Goal: Task Accomplishment & Management: Manage account settings

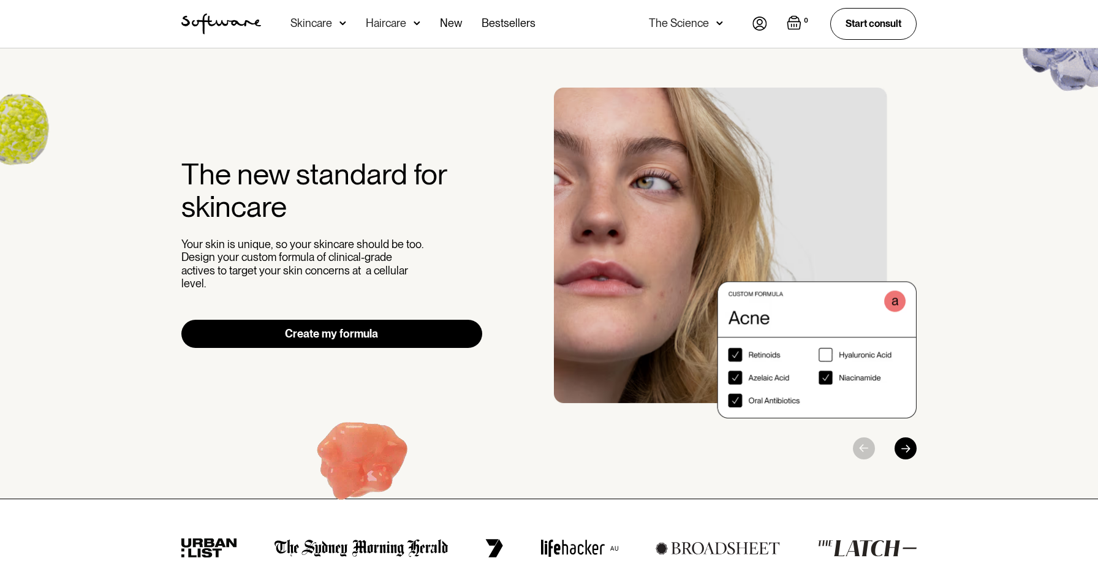
click at [753, 28] on img at bounding box center [760, 24] width 15 height 14
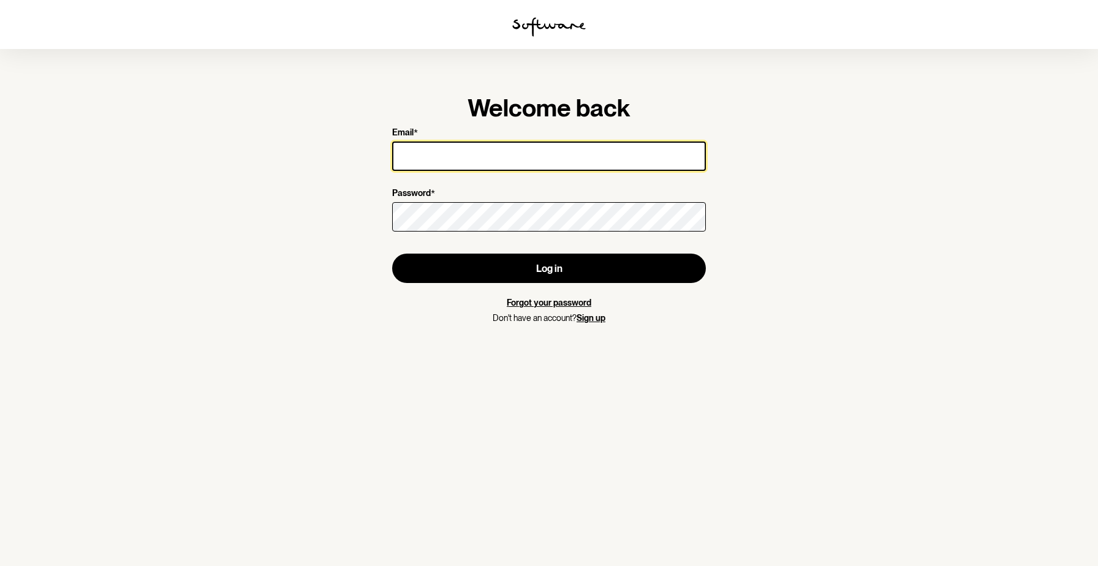
click at [517, 162] on input "Email *" at bounding box center [549, 156] width 314 height 29
type input "angelica.rojas2010@gmail.com"
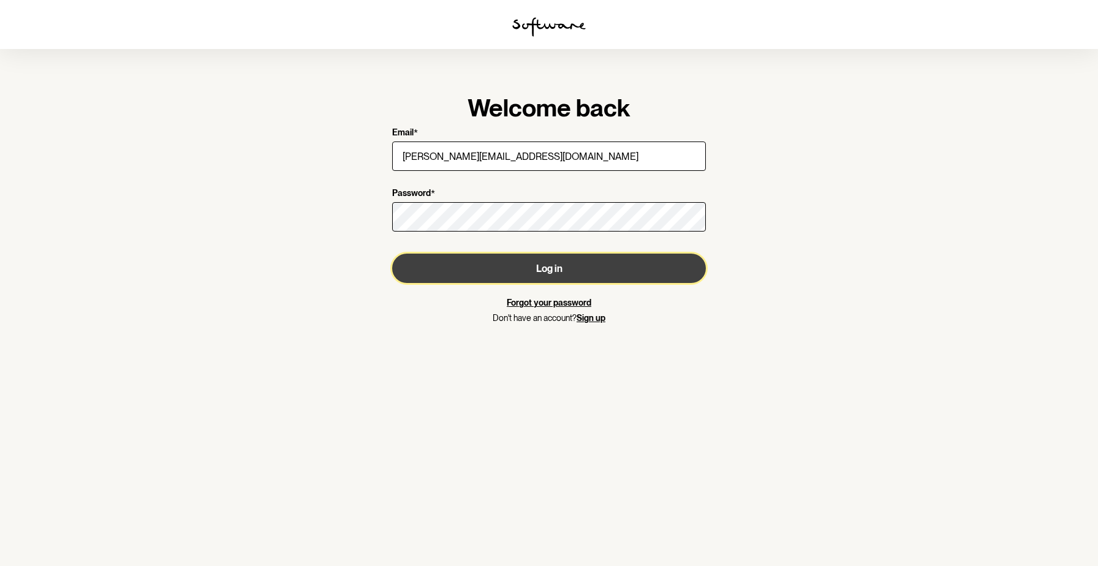
click at [527, 272] on button "Log in" at bounding box center [549, 268] width 314 height 29
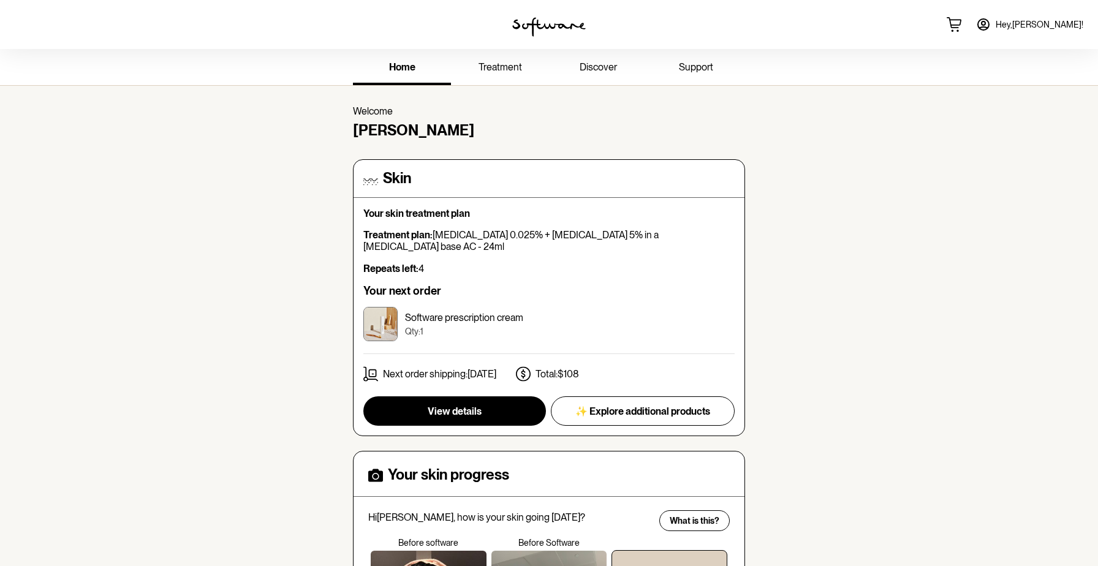
click at [1032, 26] on link "Hey, Angelica !" at bounding box center [1030, 24] width 122 height 29
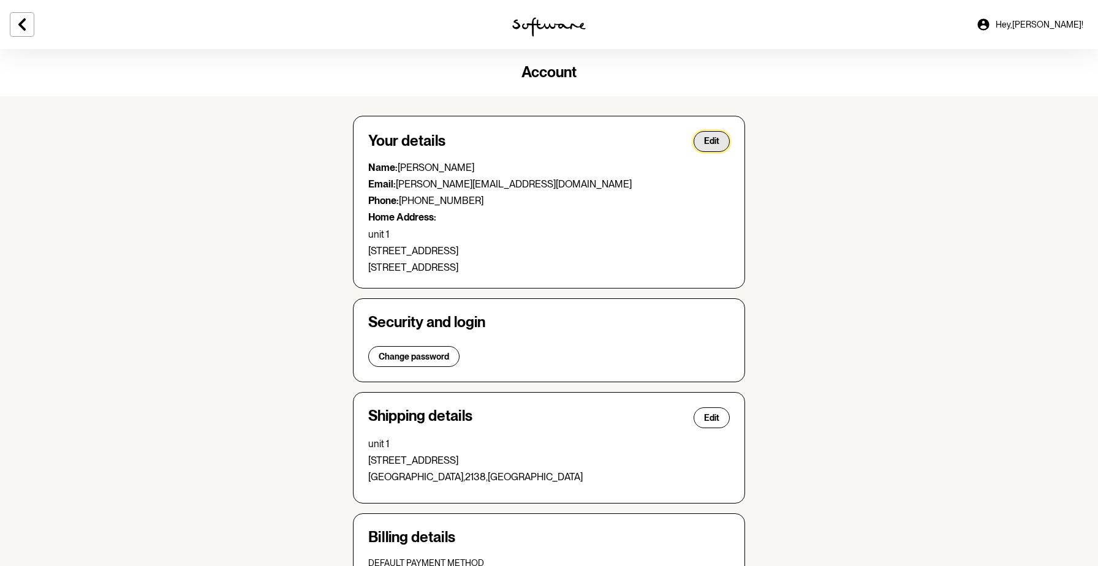
click at [721, 140] on button "Edit" at bounding box center [712, 141] width 36 height 21
select select "NSW"
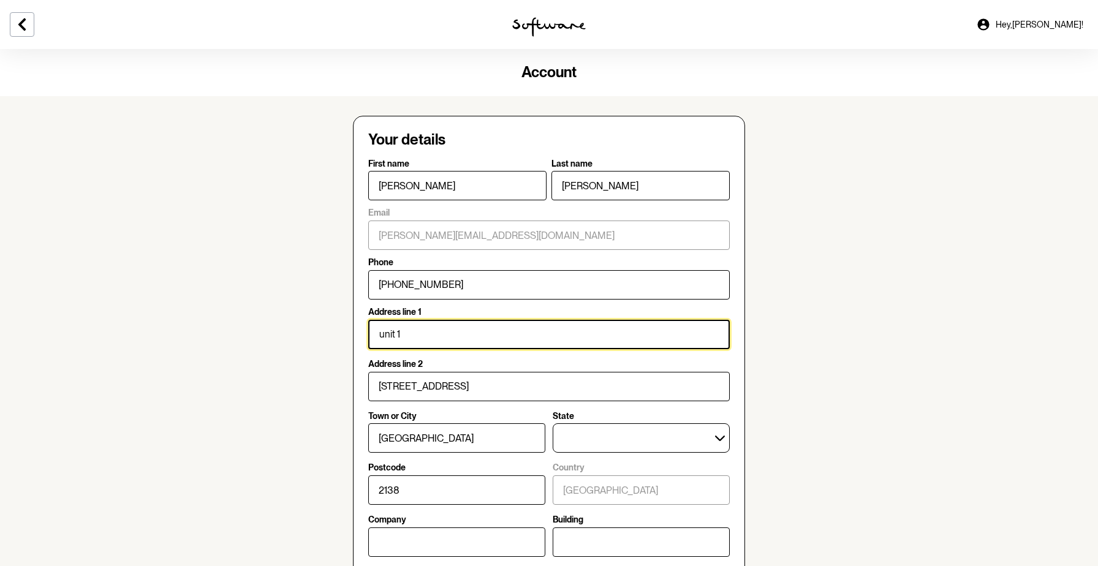
click at [431, 332] on input "unit 1" at bounding box center [549, 334] width 362 height 29
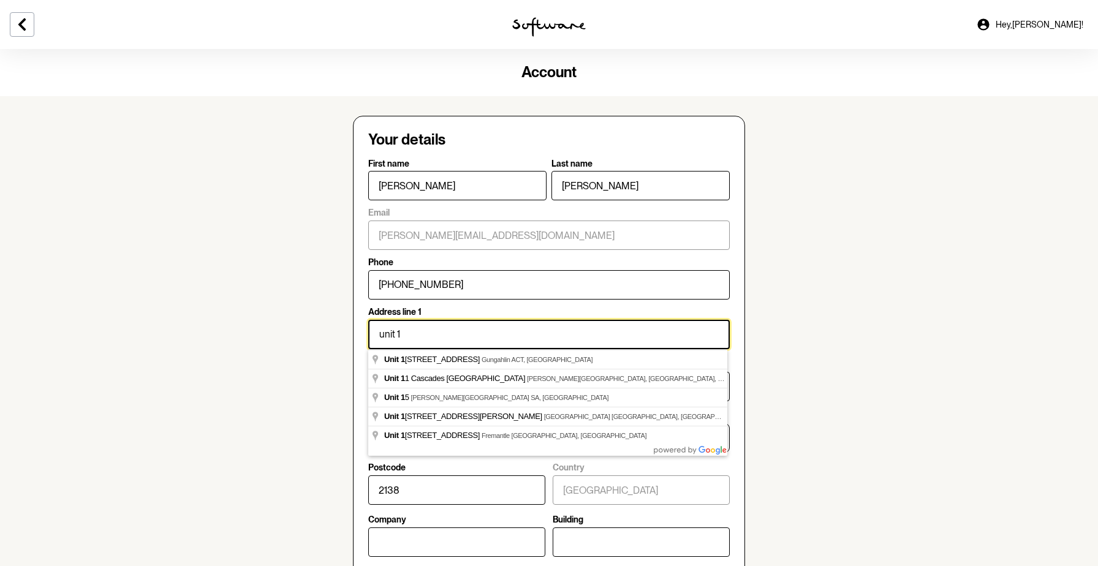
click at [431, 332] on input "unit 1" at bounding box center [549, 334] width 362 height 29
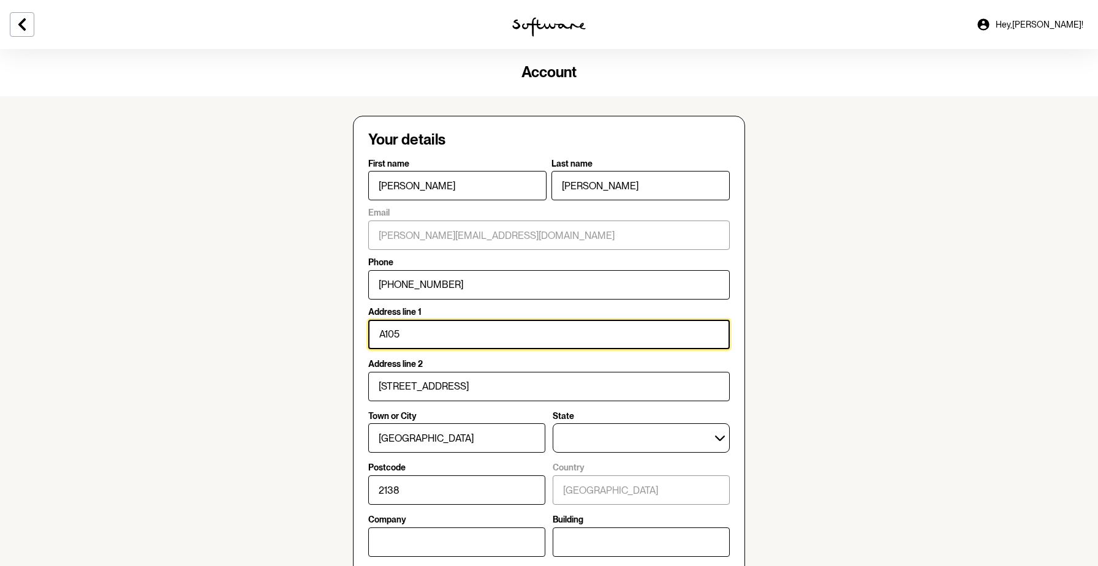
type input "A105"
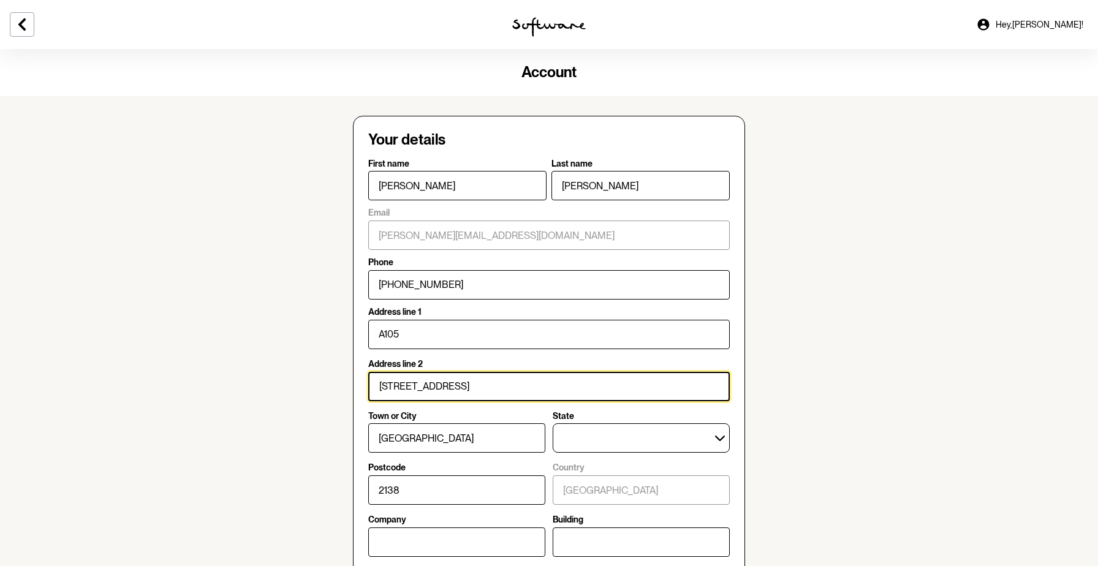
click at [421, 392] on input "64 Queen Street" at bounding box center [549, 386] width 362 height 29
type input "6 of Oceania"
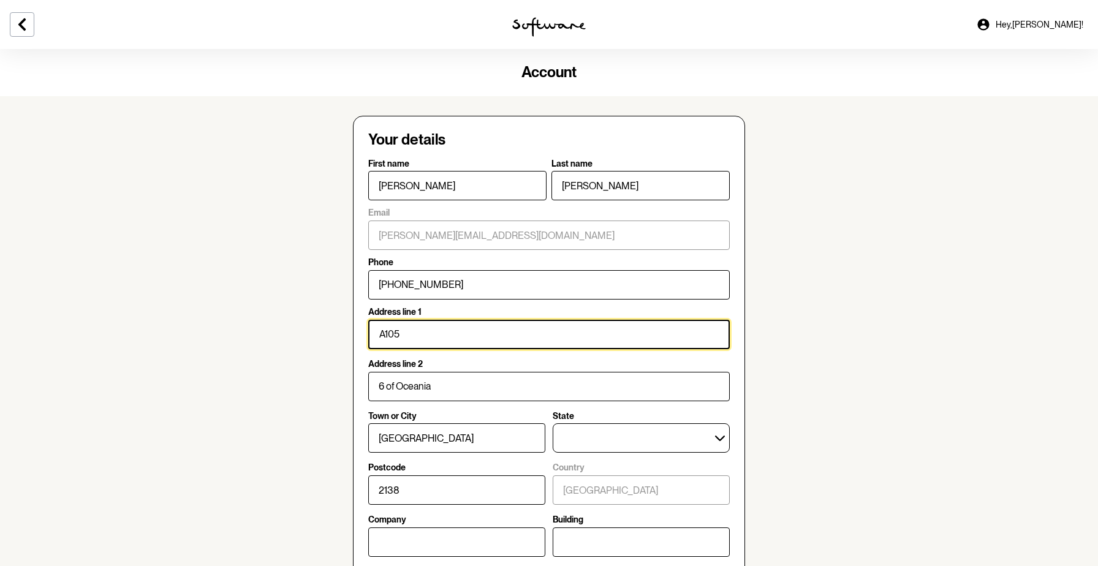
click at [398, 332] on input "A105" at bounding box center [549, 334] width 362 height 29
type input "^"
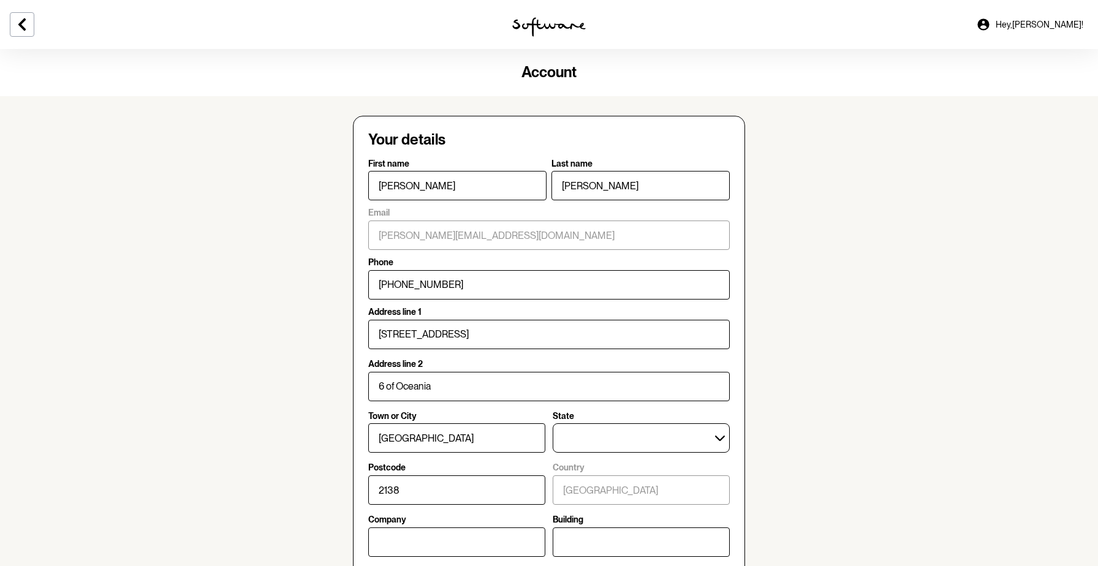
type input "6 Avenue of Oceania"
type input "Newington"
type input "2127"
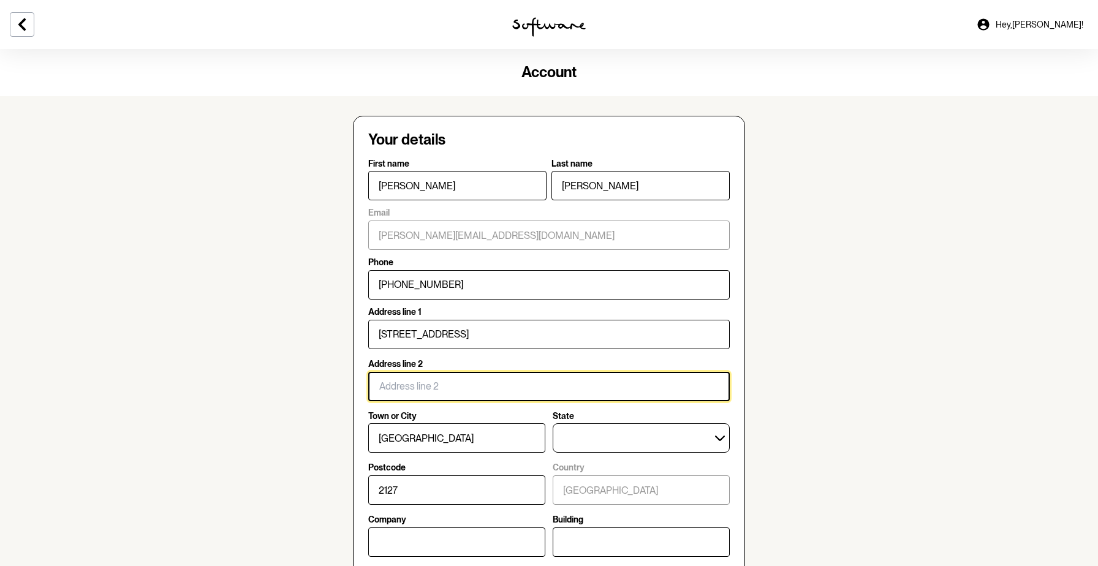
click at [431, 390] on input "Address line 2" at bounding box center [549, 386] width 362 height 29
type input "A105"
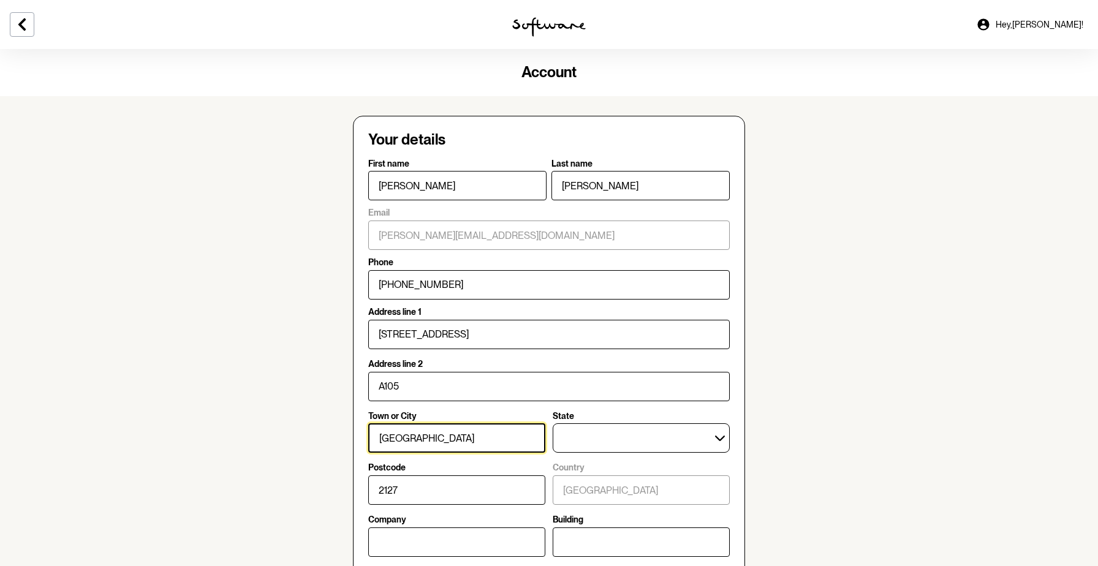
click at [461, 450] on input "Newington" at bounding box center [456, 438] width 177 height 29
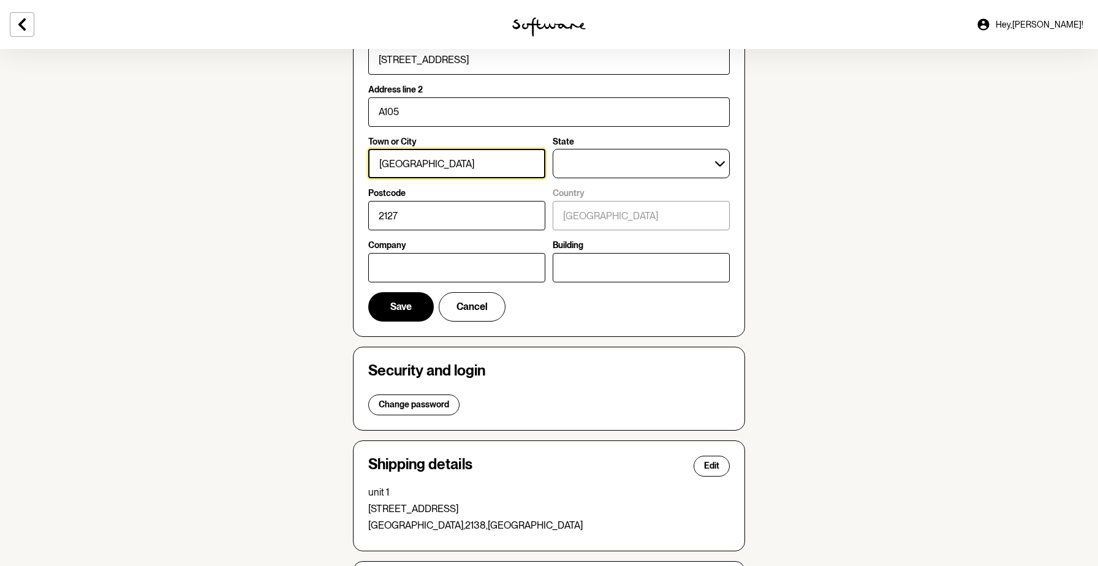
scroll to position [73, 0]
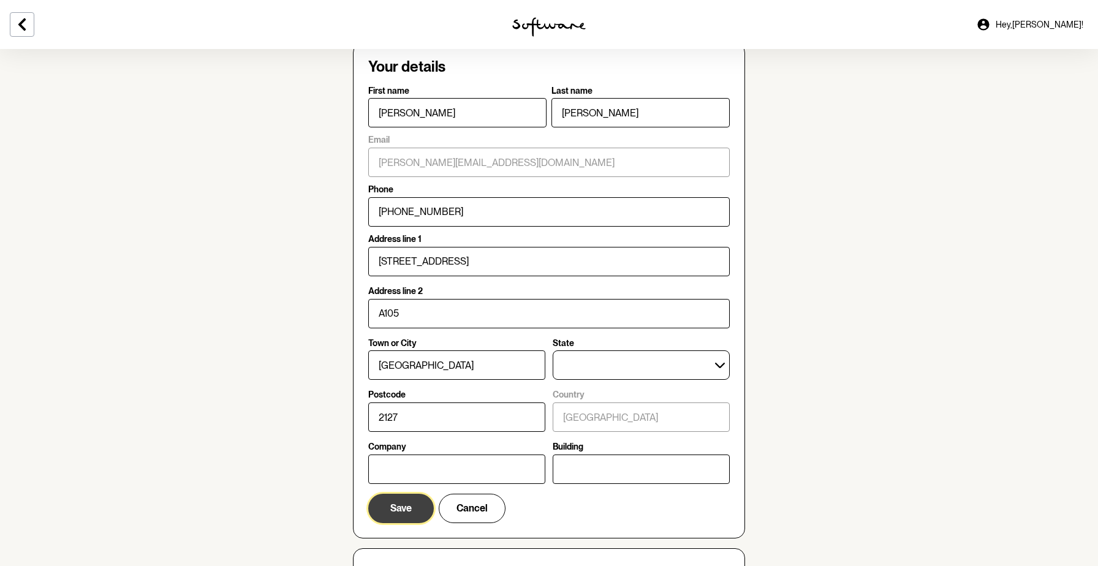
click at [392, 506] on span "Save" at bounding box center [400, 509] width 21 height 12
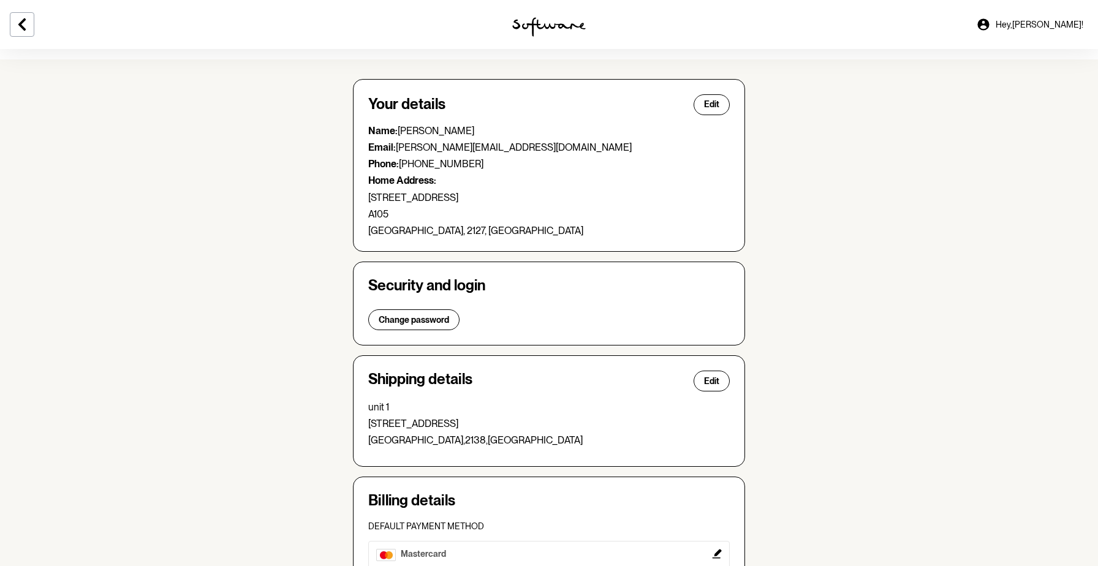
scroll to position [36, 0]
click at [717, 384] on span "Edit" at bounding box center [711, 382] width 15 height 10
select select "NSW"
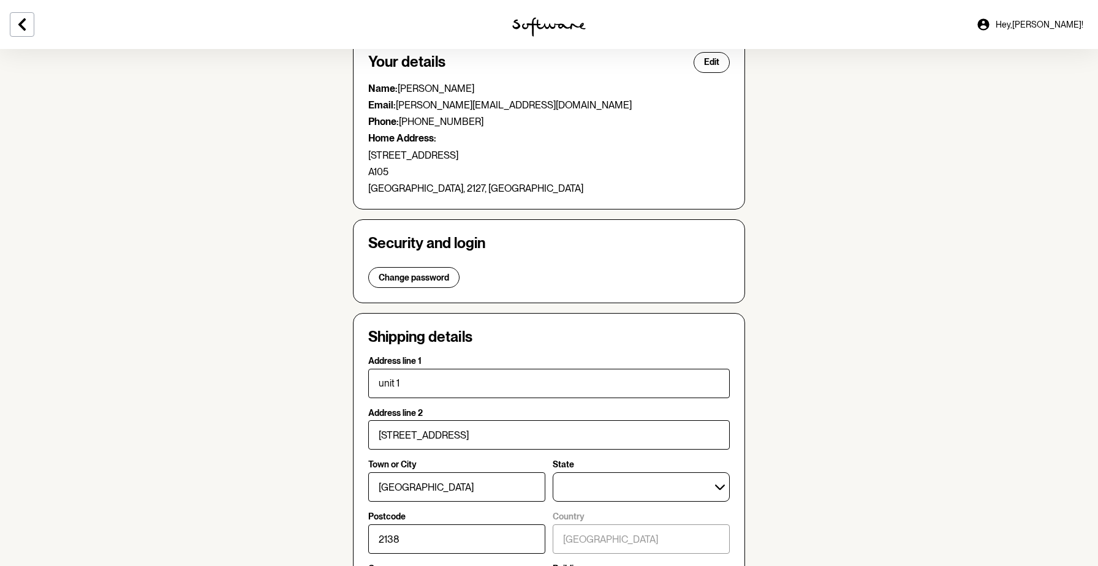
scroll to position [124, 0]
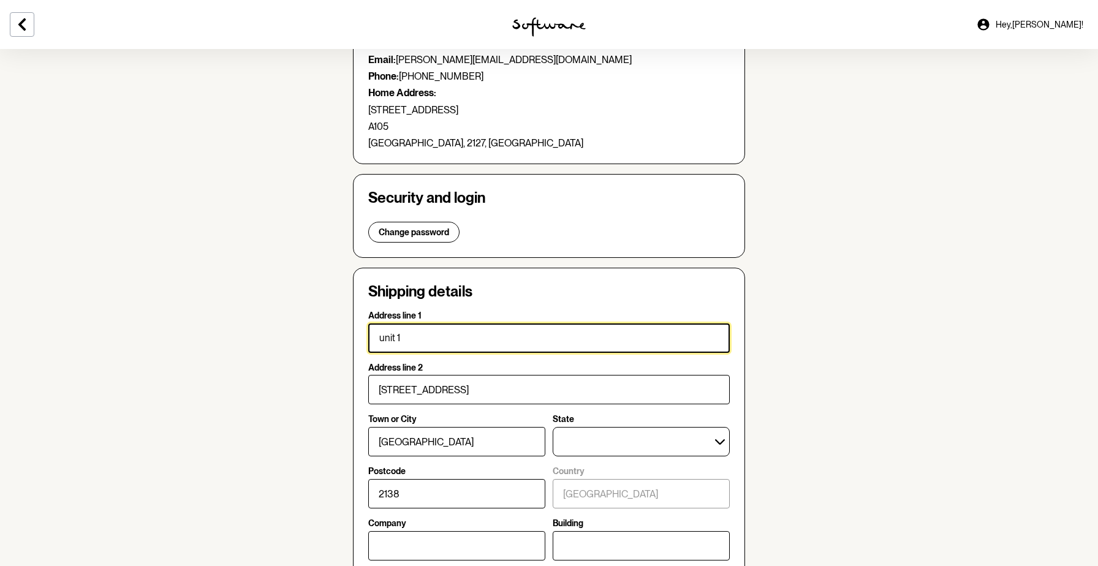
click at [515, 351] on input "unit 1" at bounding box center [549, 338] width 362 height 29
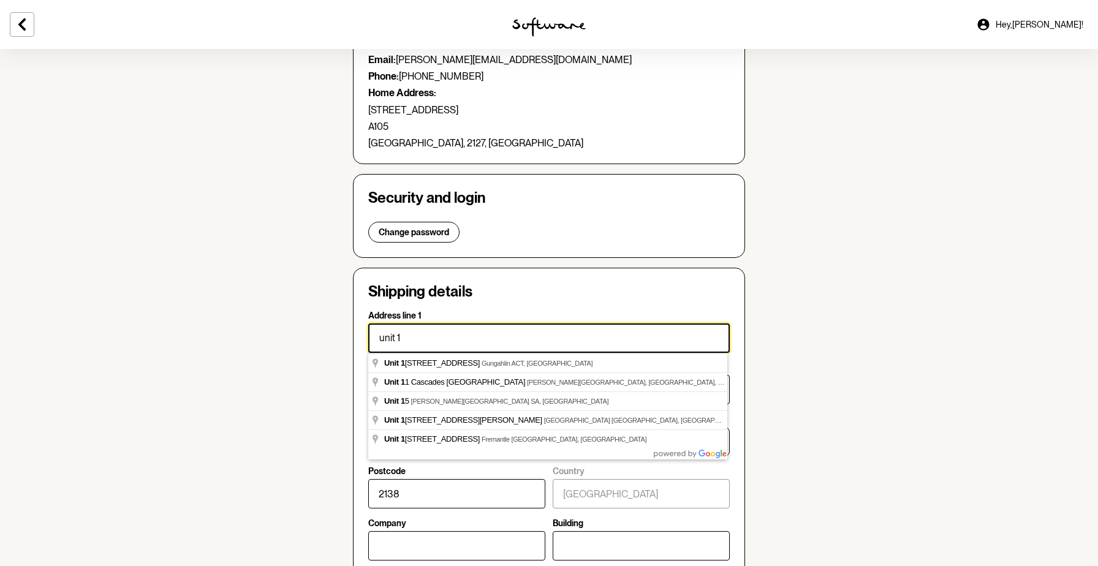
click at [515, 351] on input "unit 1" at bounding box center [549, 338] width 362 height 29
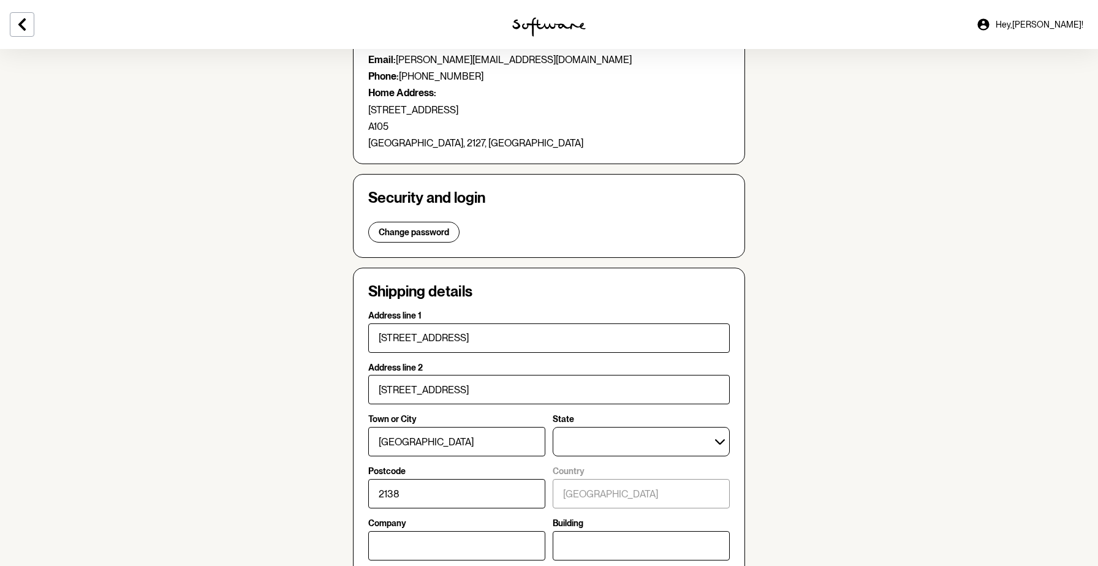
type input "unit 105"
type input "6 Avenue of Oceania"
type input "Newington"
type input "2127"
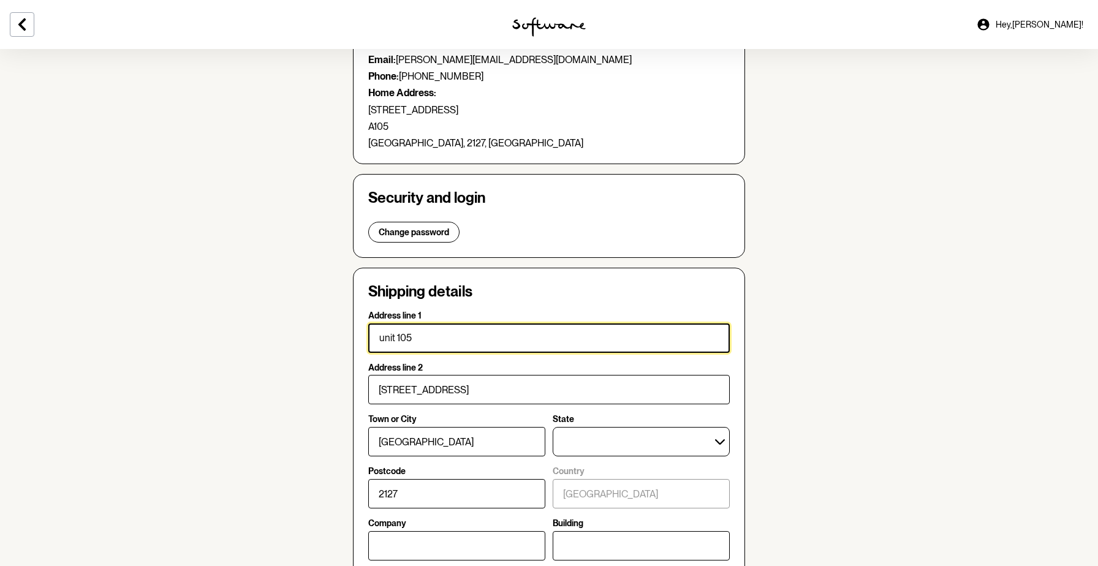
click at [383, 338] on input "unit 105" at bounding box center [549, 338] width 362 height 29
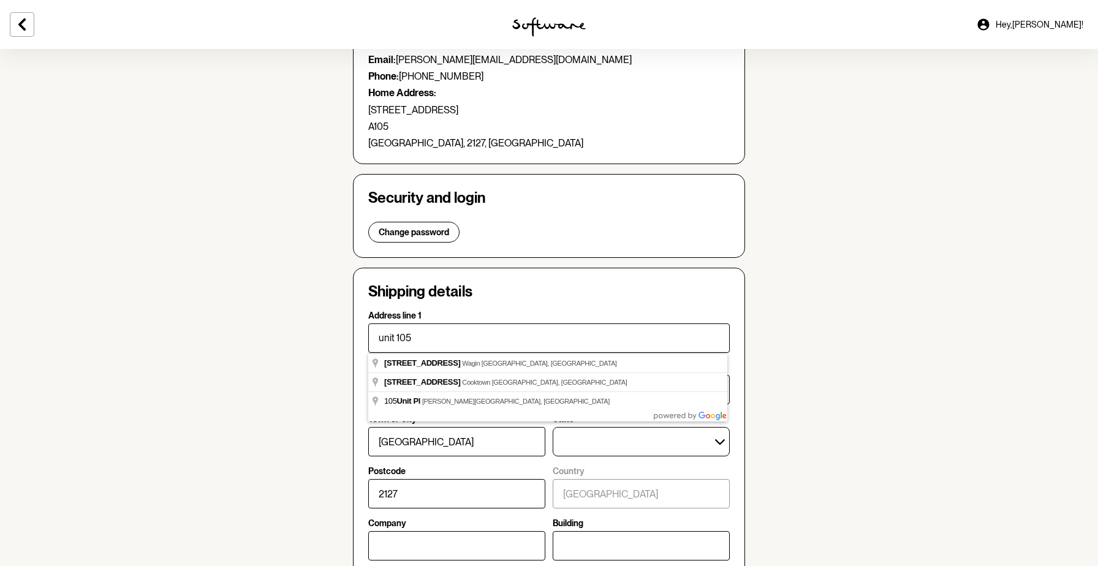
click at [314, 356] on section "Account Your details Edit Name: Angelica Rojas Email: angelica.rojas2010@gmail.…" at bounding box center [549, 435] width 1098 height 1020
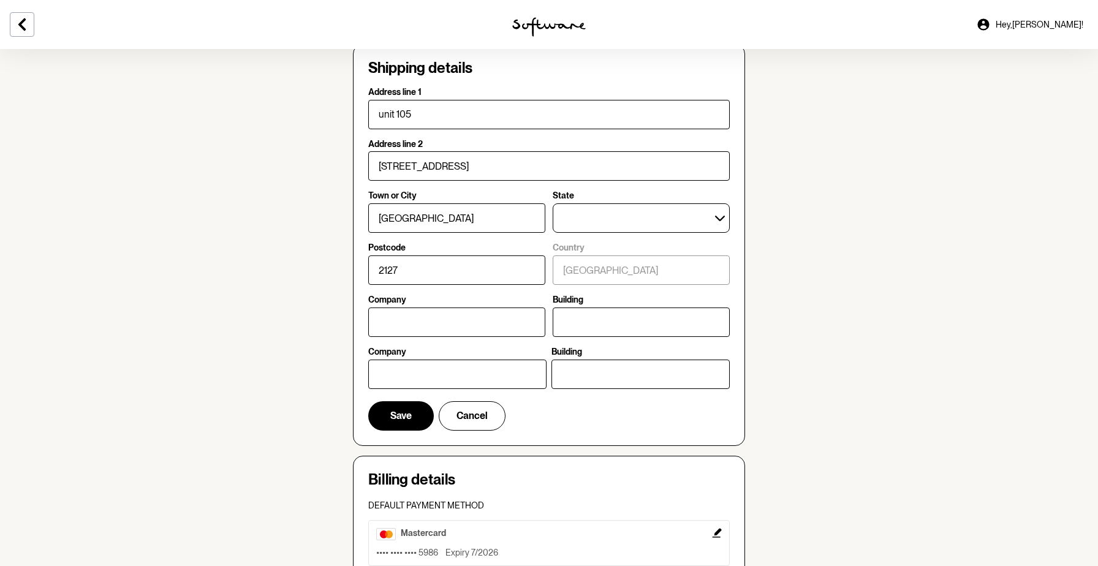
scroll to position [397, 0]
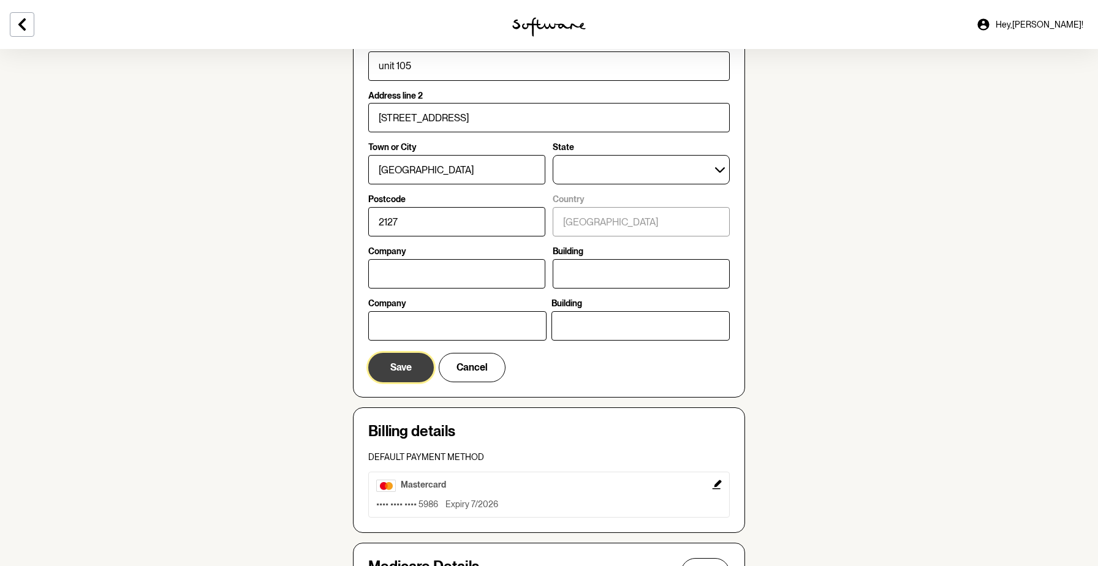
click at [395, 369] on span "Save" at bounding box center [400, 368] width 21 height 12
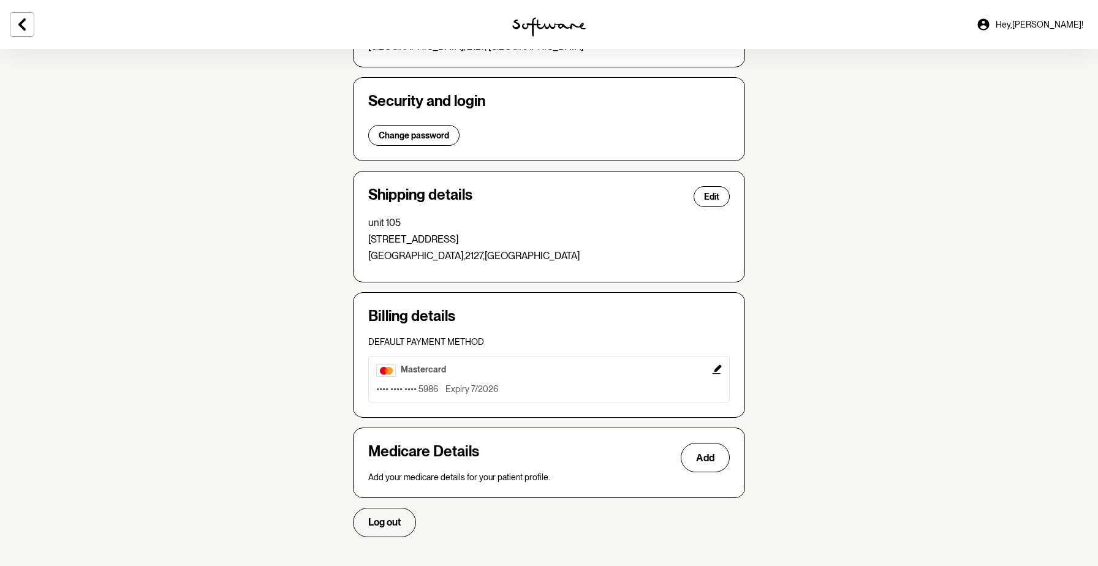
scroll to position [0, 0]
